Goal: Task Accomplishment & Management: Use online tool/utility

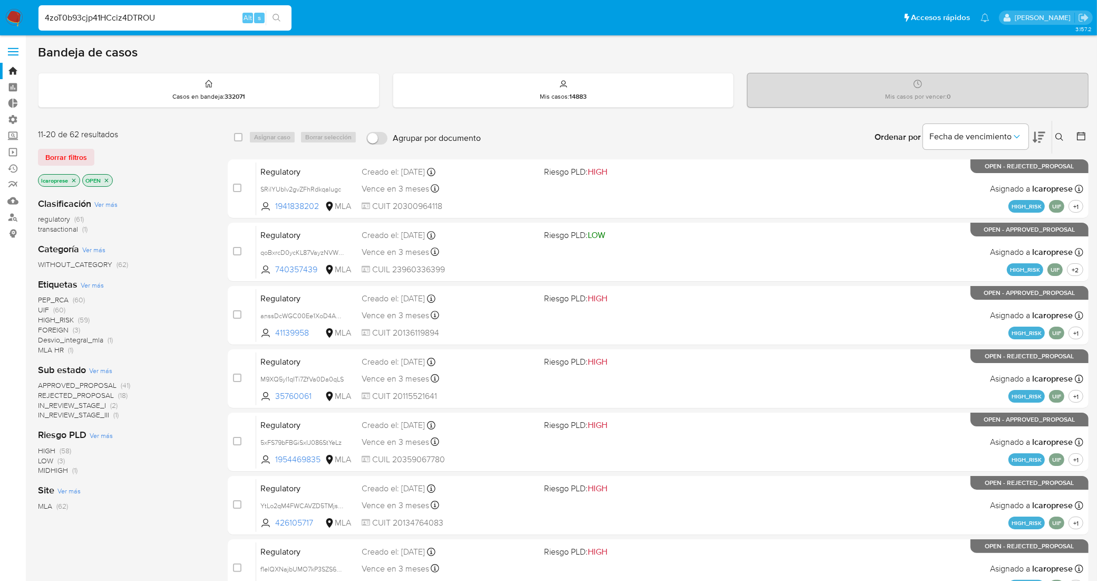
drag, startPoint x: 117, startPoint y: 15, endPoint x: 43, endPoint y: 5, distance: 74.4
click at [58, 5] on div "4zoT0b93cjp41HCciz4DTROU Alt s" at bounding box center [164, 17] width 253 height 25
click at [85, 15] on input "4zoT0b93cjp41HCciz4DTROU" at bounding box center [164, 18] width 253 height 14
paste input "325395558"
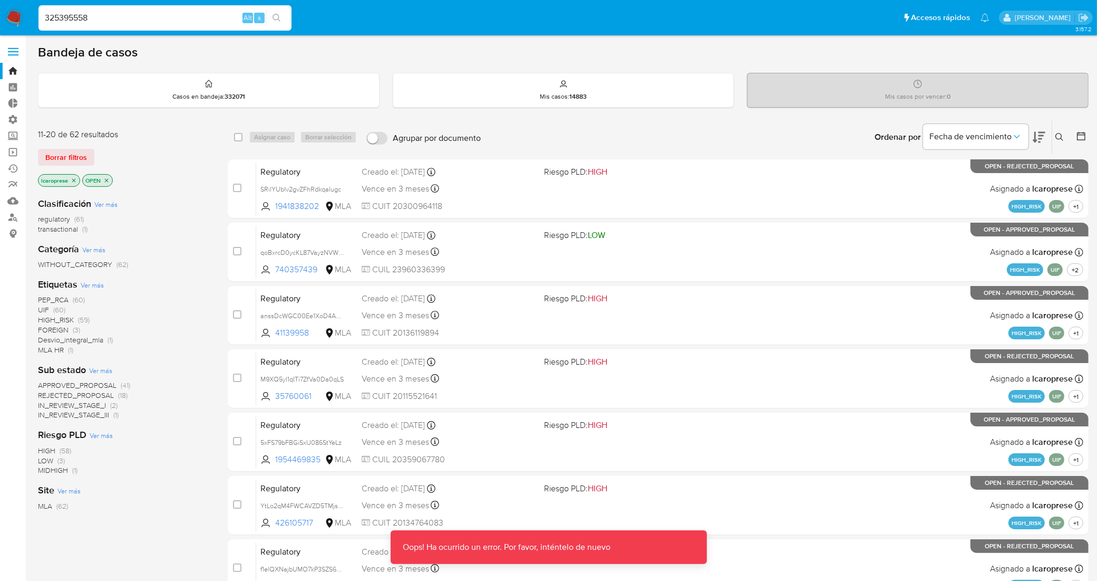
click at [99, 16] on input "325395558" at bounding box center [164, 18] width 253 height 14
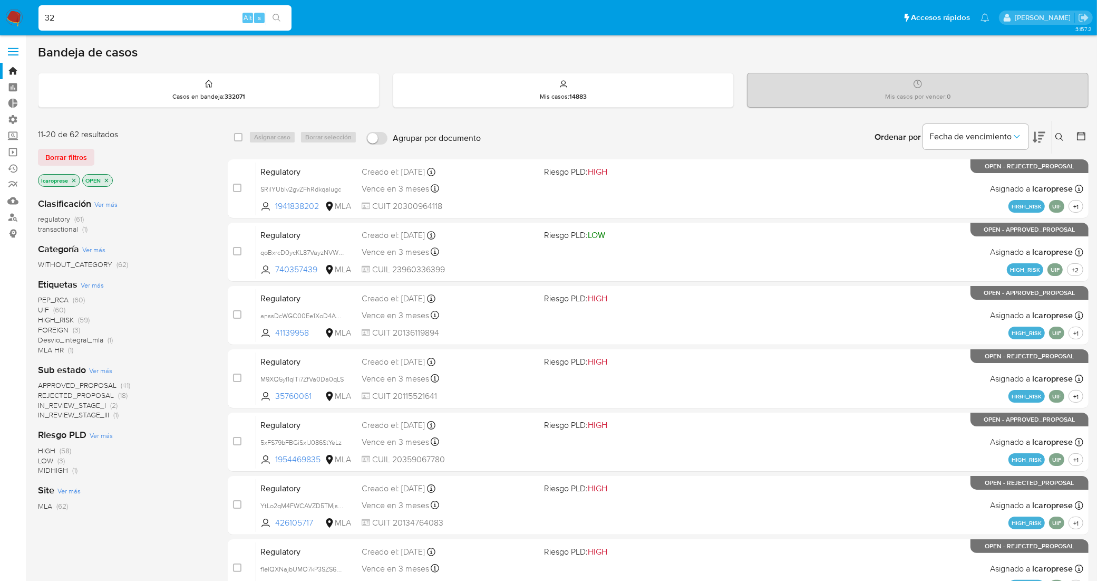
type input "3"
click at [144, 20] on input at bounding box center [164, 18] width 253 height 14
paste input "325395558"
type input "3"
click at [79, 159] on span "Borrar filtros" at bounding box center [66, 157] width 42 height 15
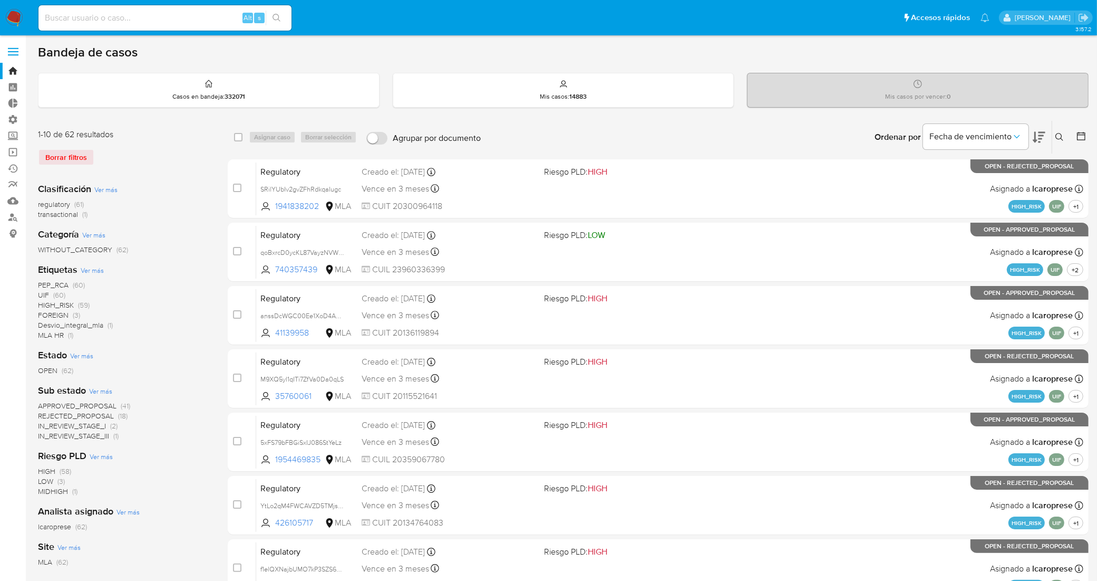
click at [77, 159] on div "Borrar filtros" at bounding box center [122, 157] width 169 height 17
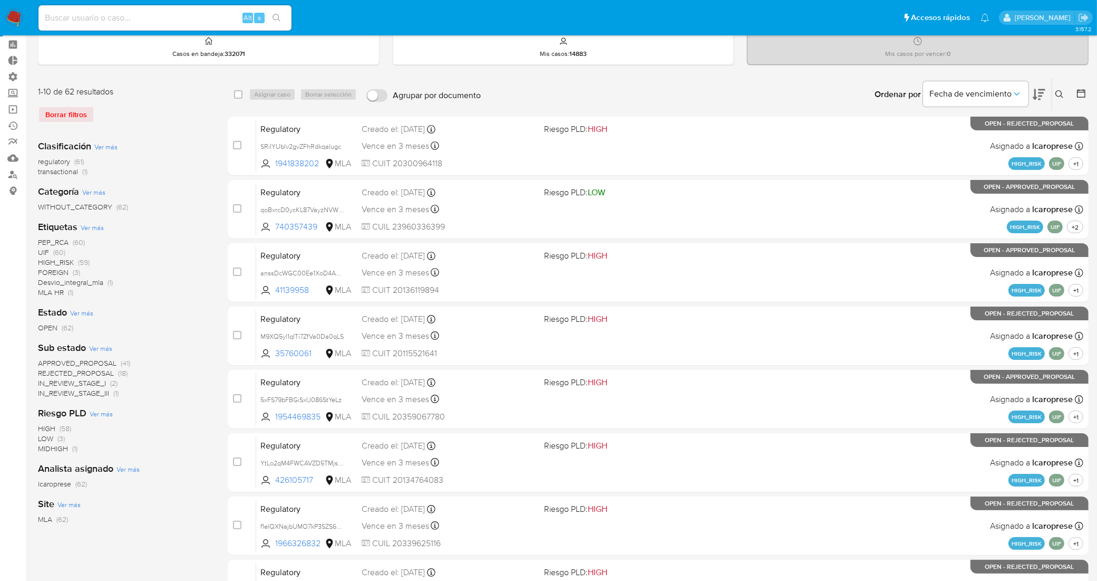
scroll to position [66, 0]
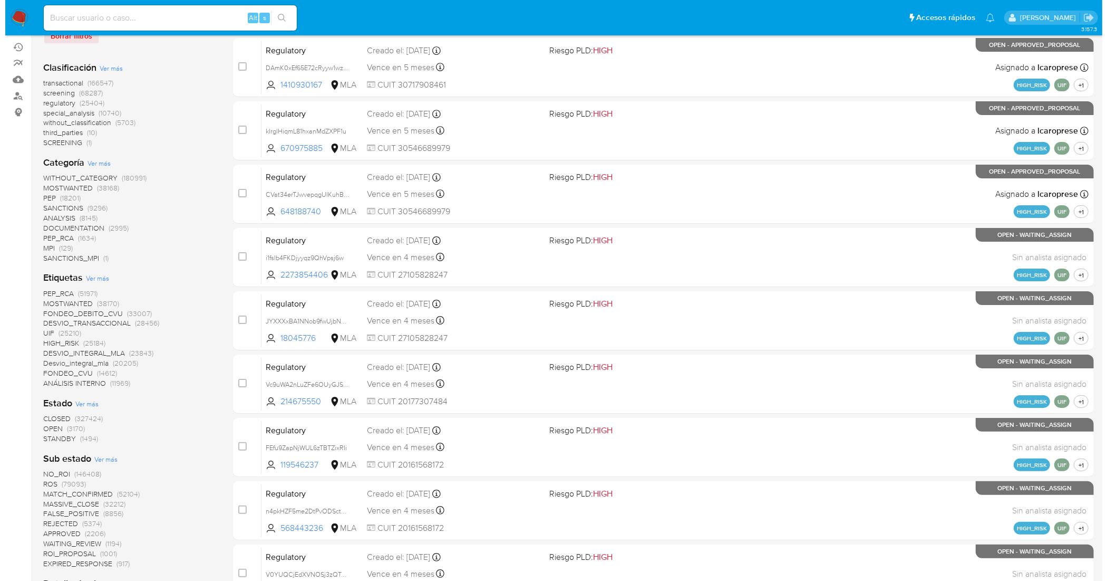
scroll to position [132, 0]
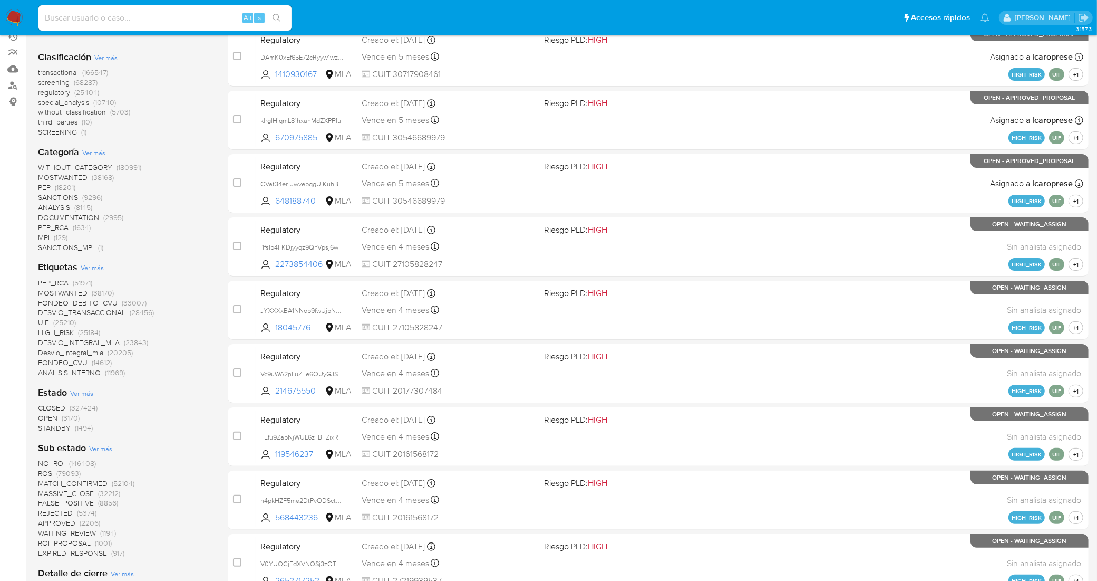
click at [94, 267] on span "Ver más" at bounding box center [92, 267] width 23 height 9
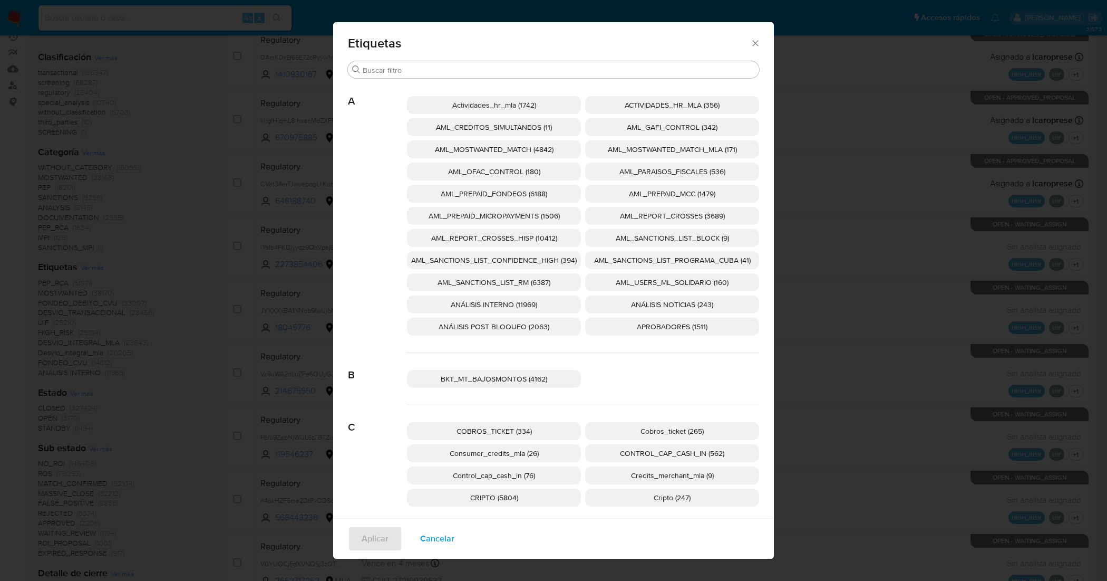
click at [535, 257] on span "AML_SANCTIONS_LIST_CONFIDENCE_HIGH (394)" at bounding box center [494, 260] width 166 height 11
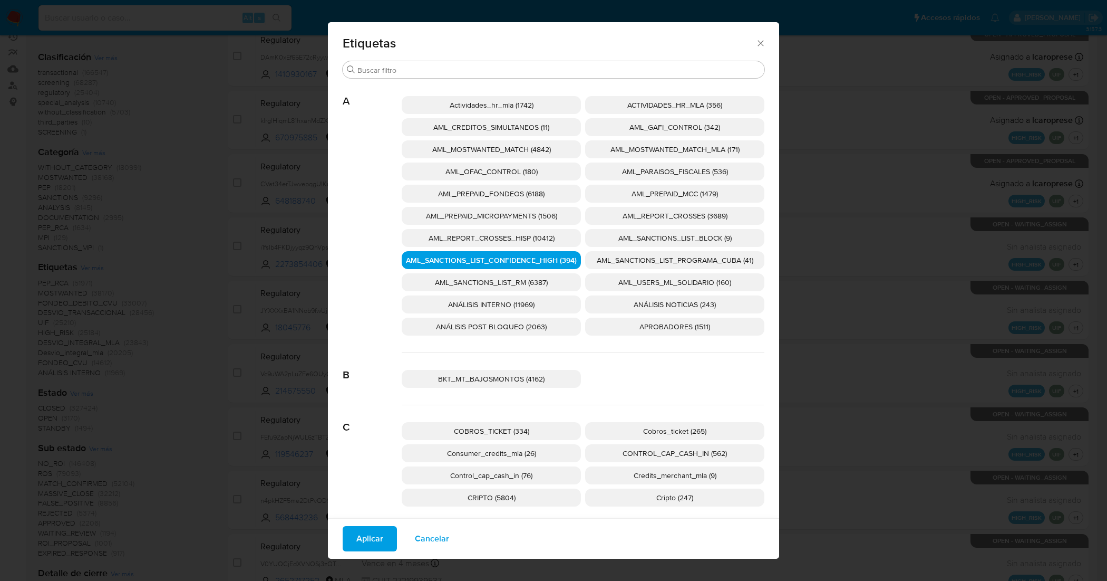
click at [600, 260] on span "AML_SANCTIONS_LIST_PROGRAMA_CUBA (41)" at bounding box center [675, 260] width 157 height 11
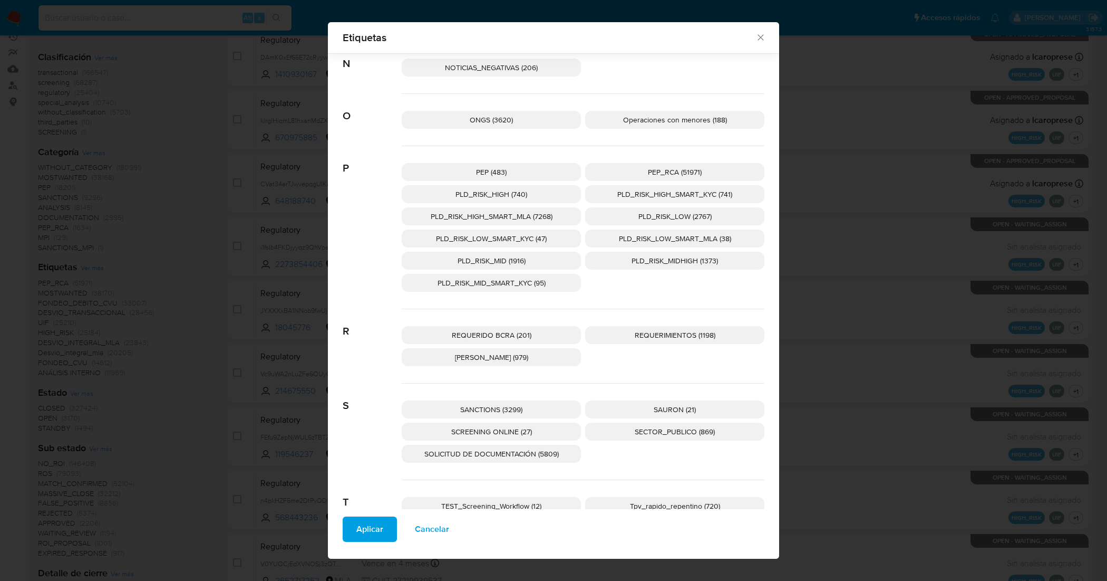
scroll to position [1528, 0]
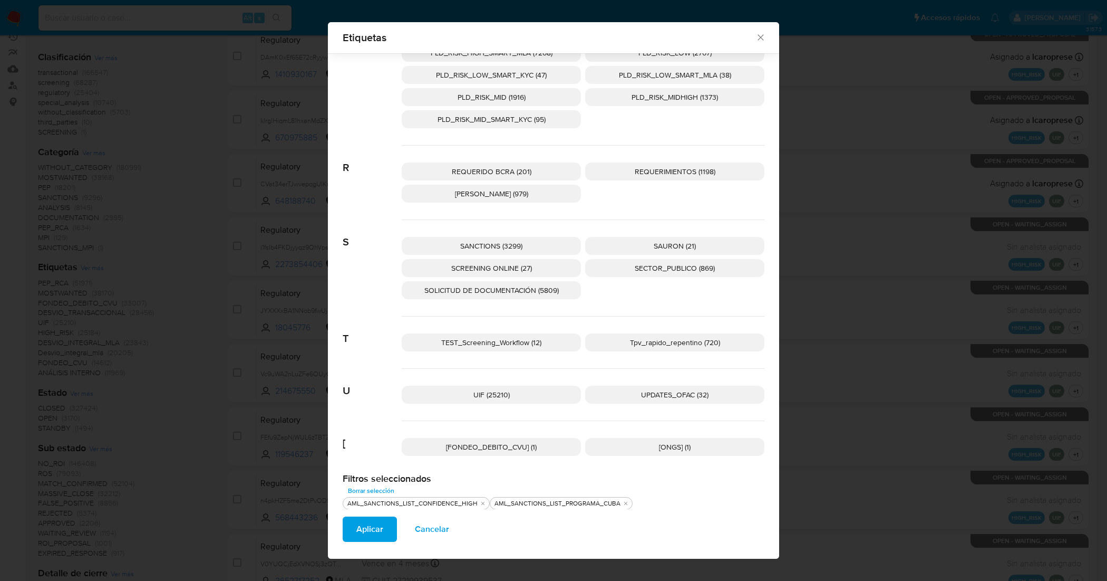
click at [703, 396] on span "UPDATES_OFAC (32)" at bounding box center [675, 394] width 68 height 11
click at [510, 270] on span "SCREENING ONLINE (27)" at bounding box center [491, 268] width 81 height 11
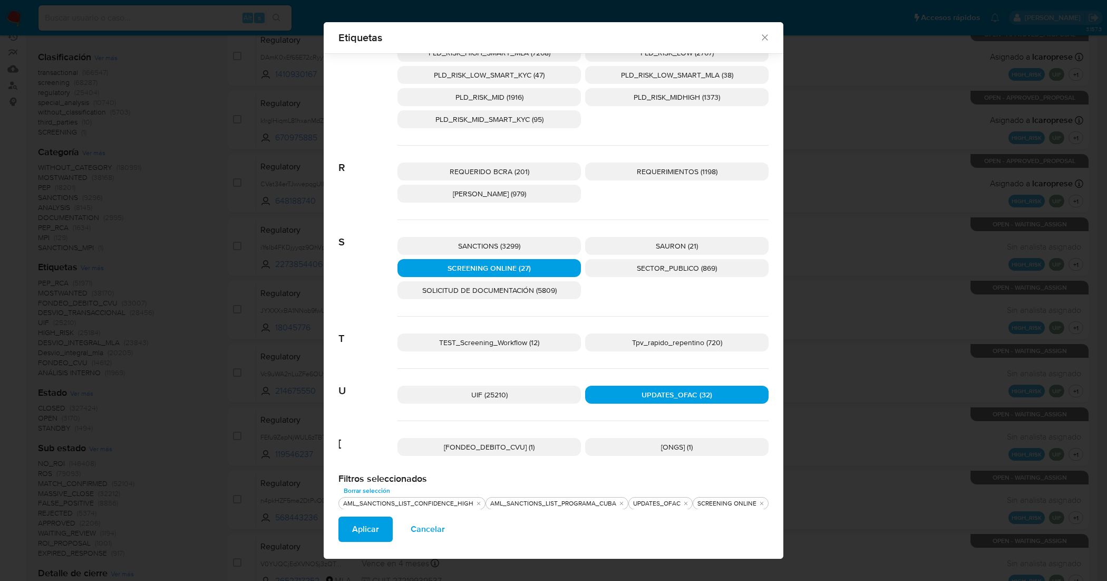
click at [512, 244] on span "SANCTIONS (3299)" at bounding box center [489, 245] width 62 height 11
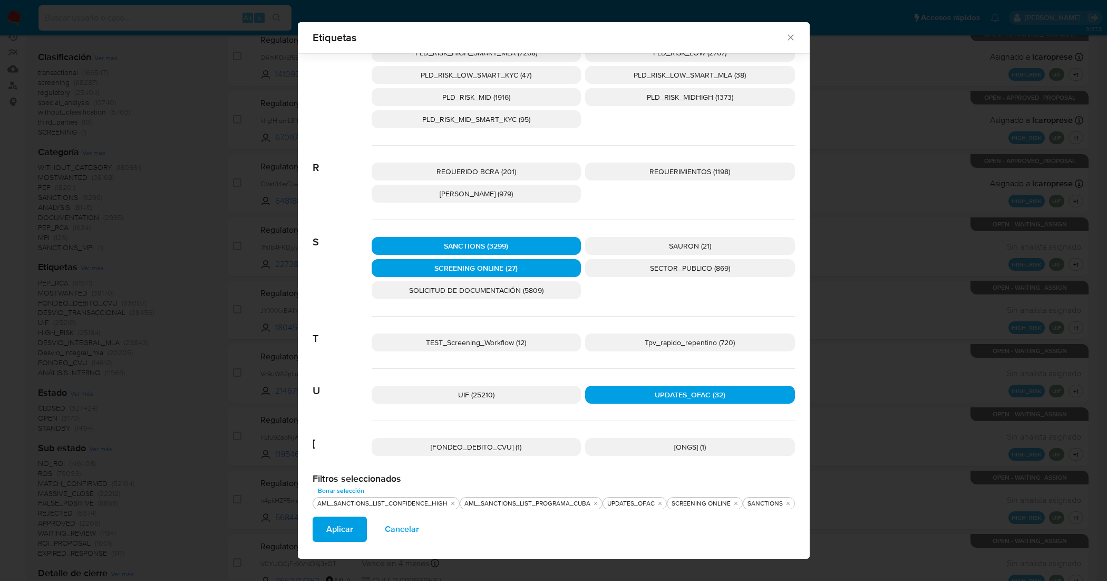
click at [356, 527] on button "Aplicar" at bounding box center [340, 528] width 54 height 25
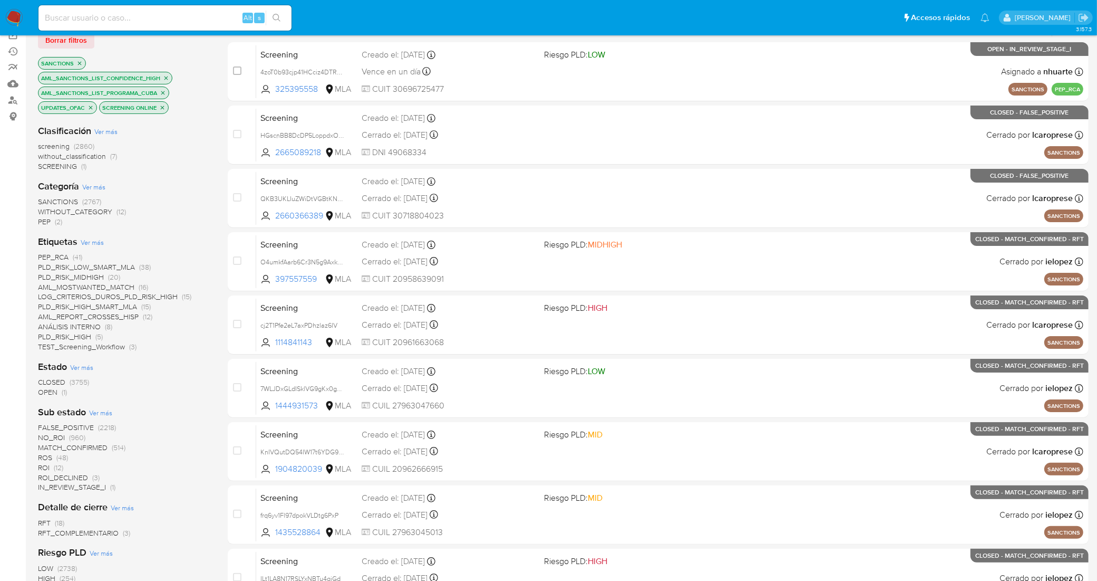
scroll to position [132, 0]
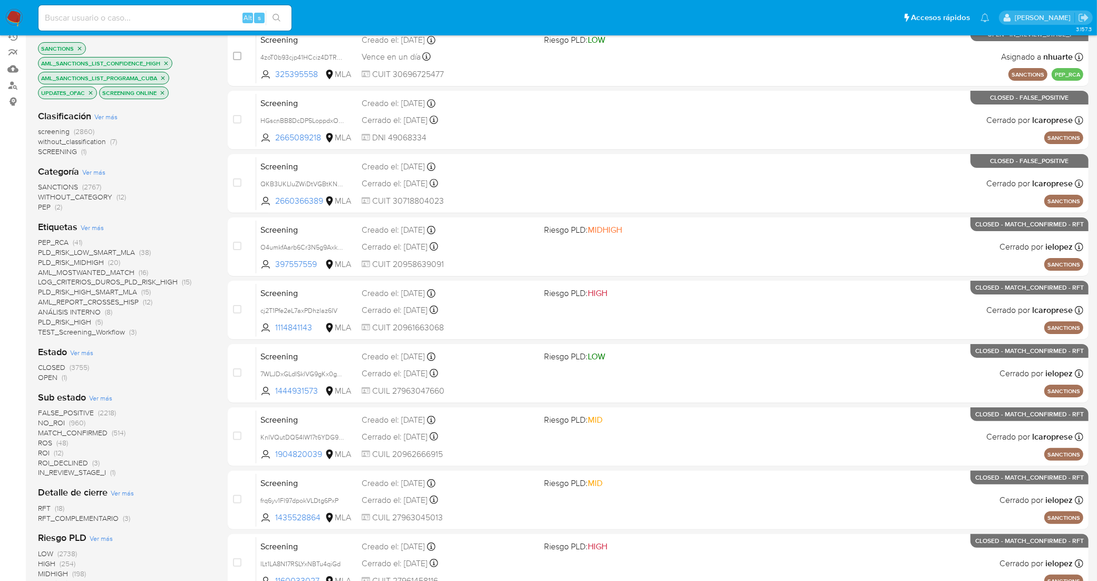
click at [48, 376] on span "OPEN" at bounding box center [48, 377] width 20 height 11
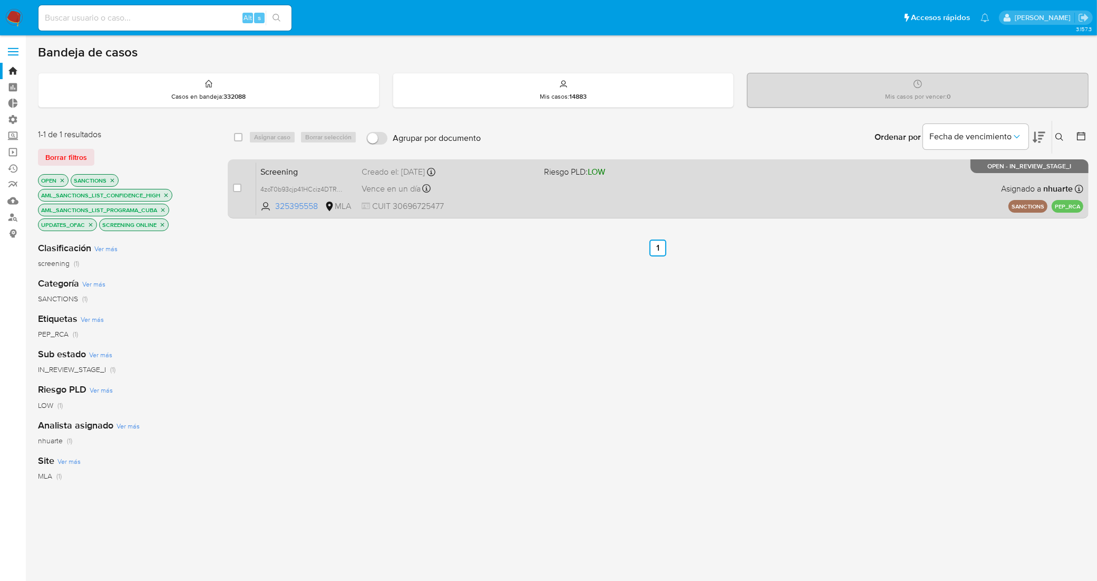
click at [345, 172] on span "Screening" at bounding box center [307, 171] width 93 height 14
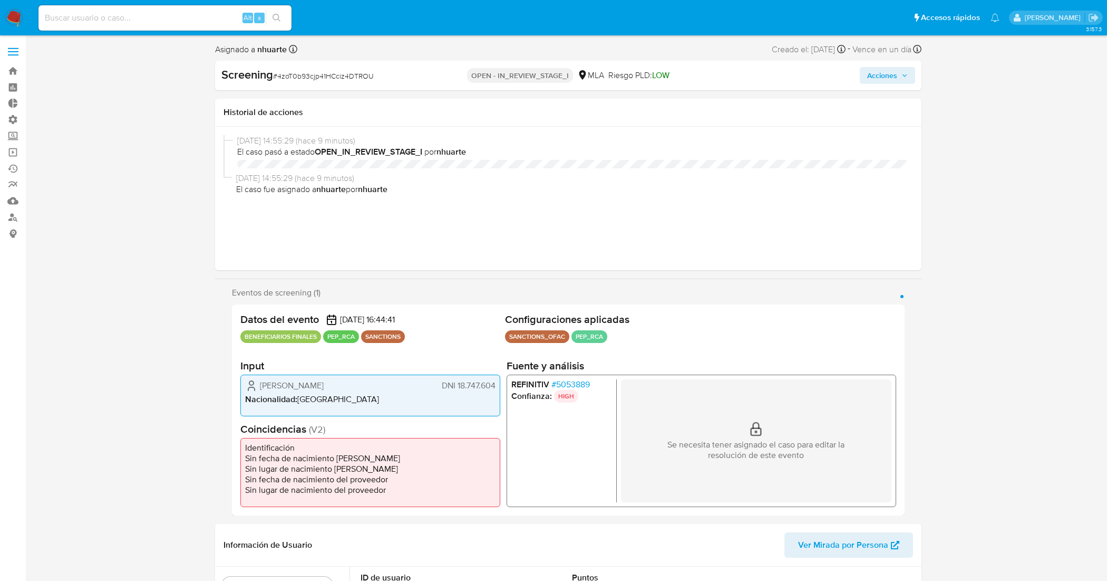
select select "10"
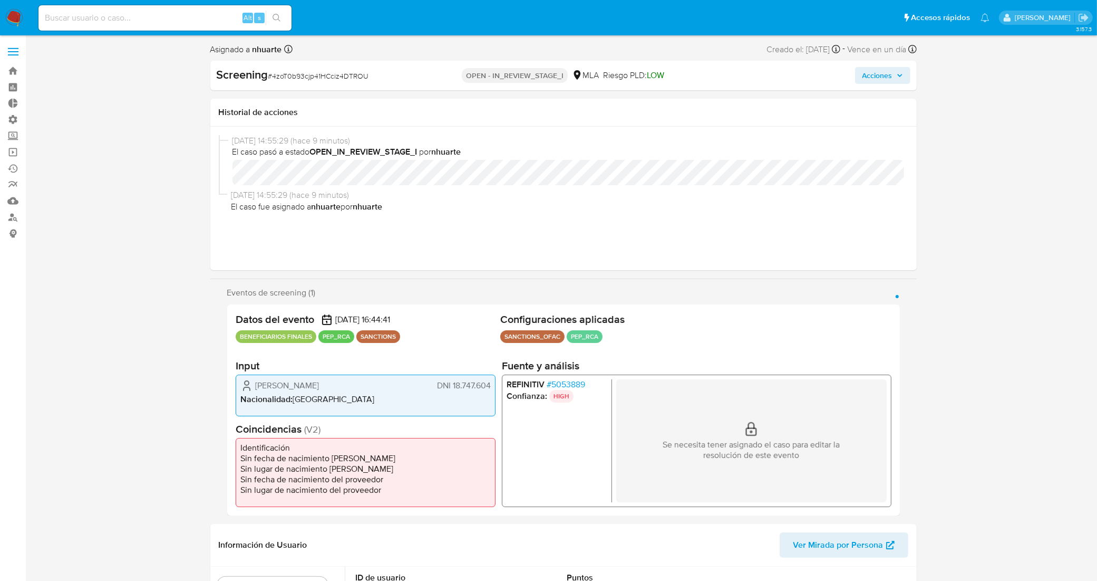
click at [206, 17] on input at bounding box center [164, 18] width 253 height 14
paste input "2410442163"
type input "2410442163"
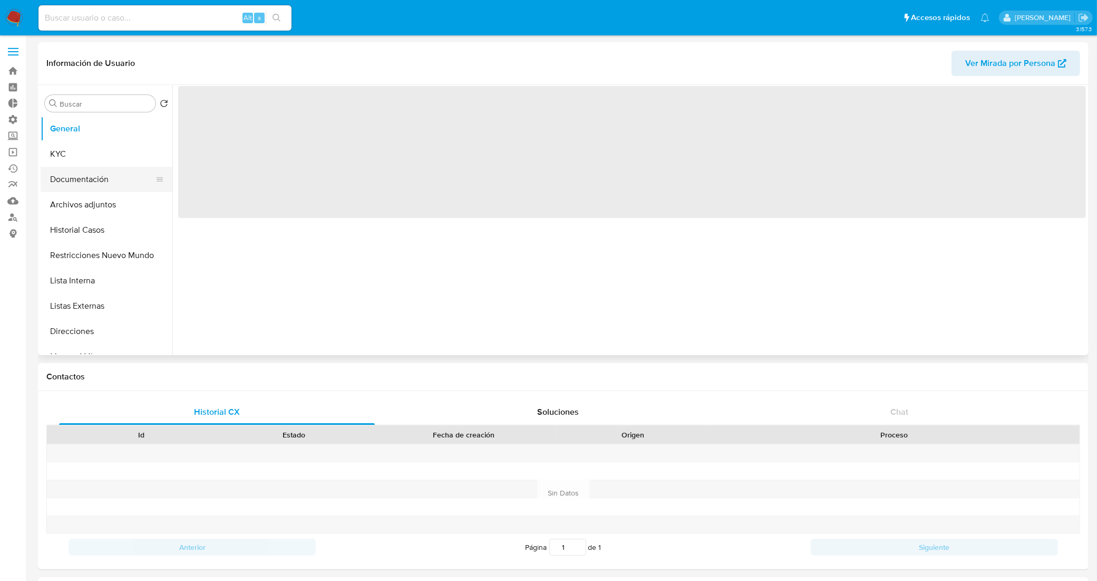
select select "10"
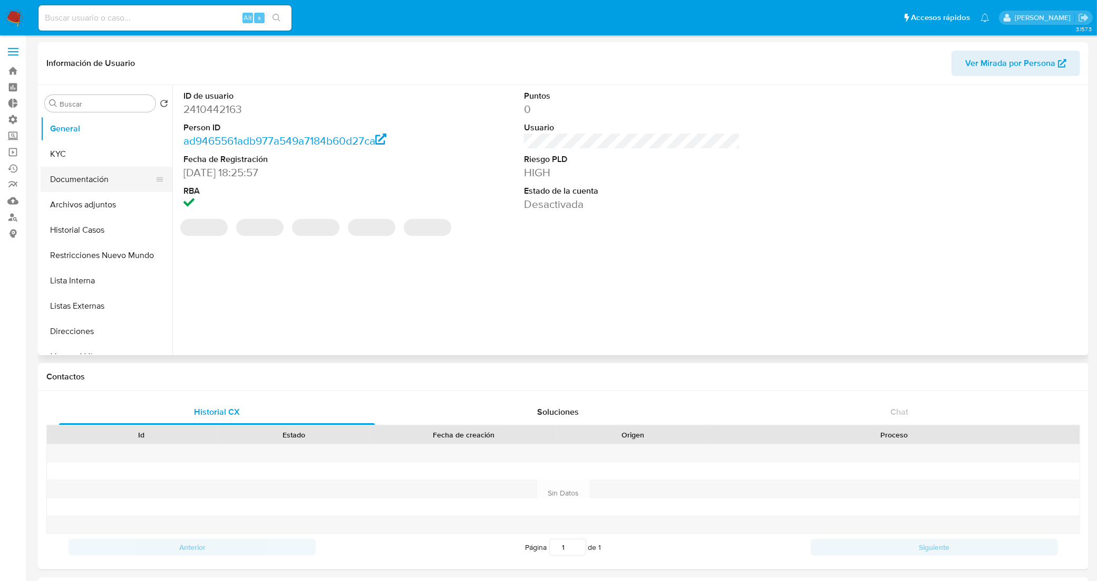
click at [120, 183] on button "Documentación" at bounding box center [102, 179] width 123 height 25
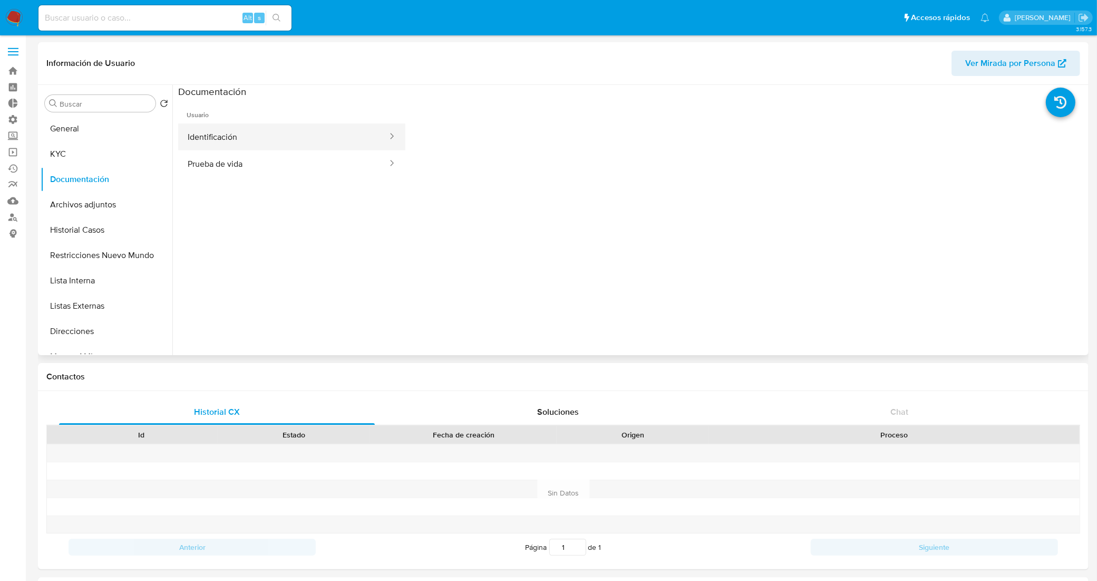
click at [246, 134] on button "Identificación" at bounding box center [283, 136] width 210 height 27
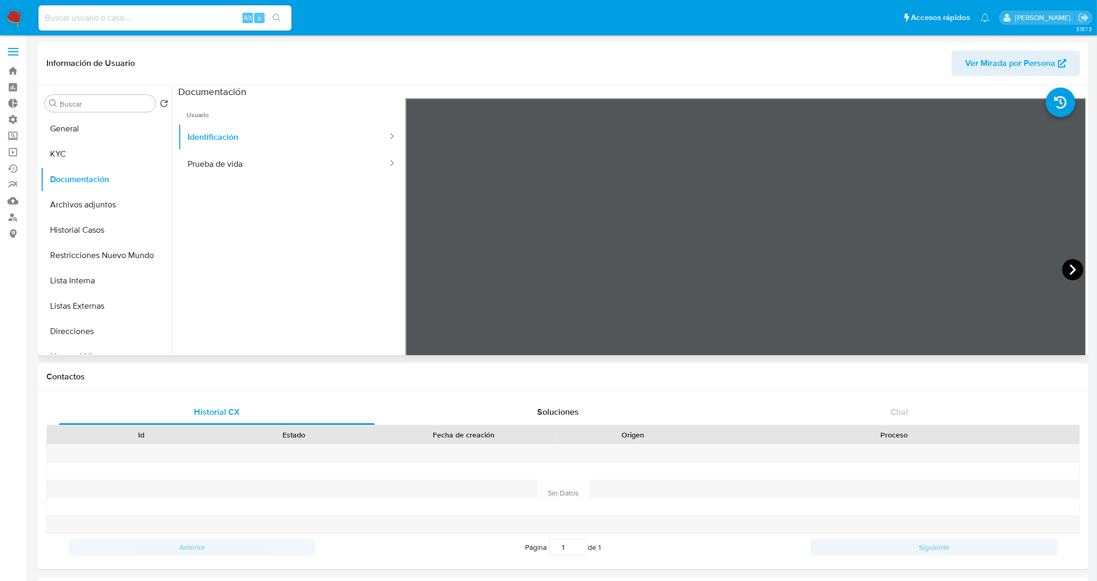
click at [1069, 273] on icon at bounding box center [1073, 269] width 21 height 21
click at [9, 66] on link "Bandeja" at bounding box center [63, 71] width 126 height 16
